Goal: Find specific page/section: Find specific page/section

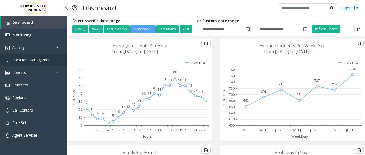
click at [48, 63] on link "Location Management" at bounding box center [33, 60] width 67 height 13
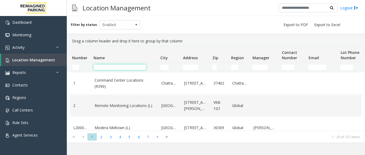
click at [104, 65] on input "Name Filter" at bounding box center [120, 67] width 52 height 5
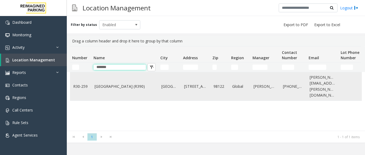
type input "******"
click at [131, 94] on td "[GEOGRAPHIC_DATA] (R390)" at bounding box center [124, 86] width 67 height 28
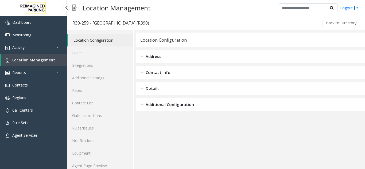
click at [30, 64] on link "Location Management" at bounding box center [34, 60] width 66 height 13
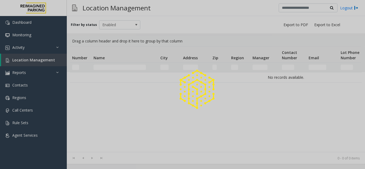
click at [106, 67] on div at bounding box center [182, 84] width 365 height 169
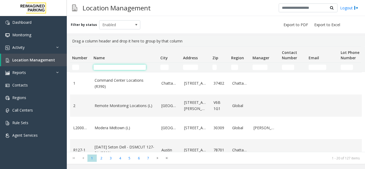
click at [108, 67] on input "Name Filter" at bounding box center [120, 67] width 52 height 5
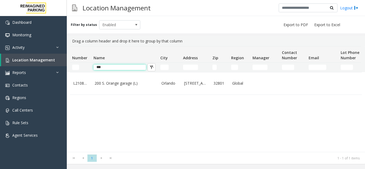
type input "***"
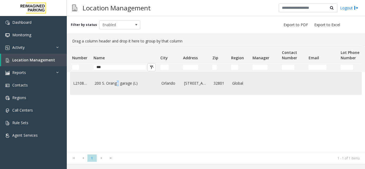
click at [117, 87] on td "200 S. Orange garage (L)" at bounding box center [124, 83] width 67 height 22
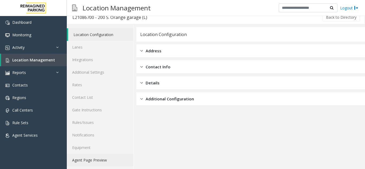
scroll to position [7, 0]
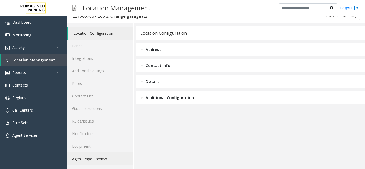
click at [111, 164] on link "Agent Page Preview" at bounding box center [100, 159] width 67 height 13
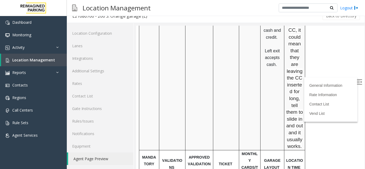
scroll to position [482, 0]
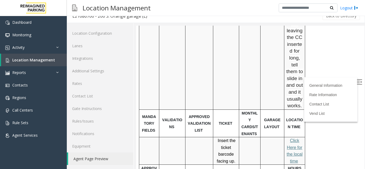
click at [290, 139] on span "lick Here for the local time" at bounding box center [295, 151] width 16 height 25
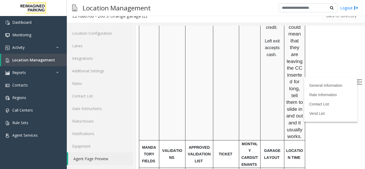
scroll to position [455, 0]
